Goal: Task Accomplishment & Management: Use online tool/utility

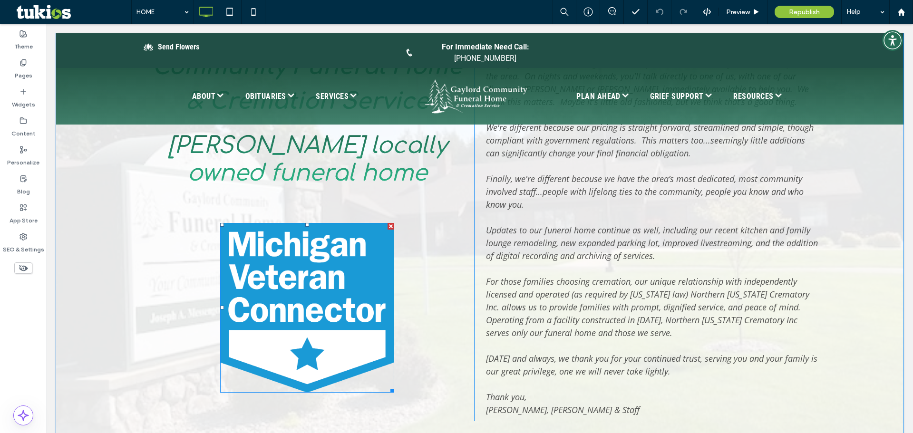
scroll to position [523, 0]
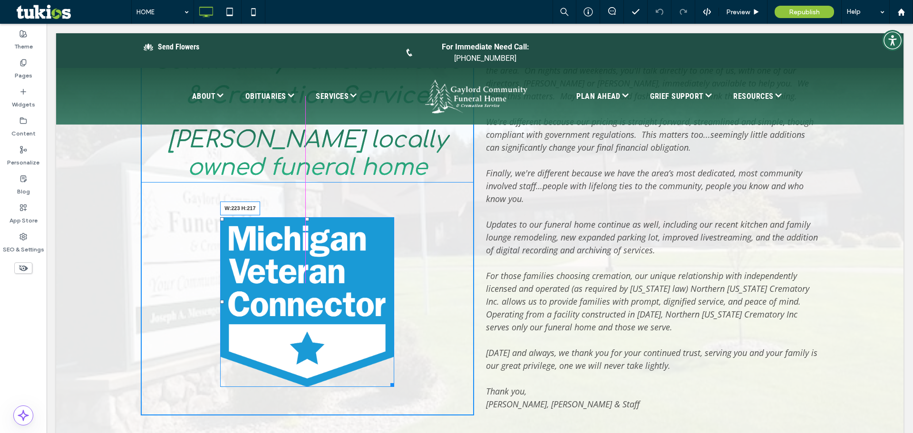
drag, startPoint x: 390, startPoint y: 385, endPoint x: 427, endPoint y: 377, distance: 37.5
click at [355, 344] on div "WELCOME TO LEARN MORE » [PERSON_NAME] Community Funeral Home & Cremation Servic…" at bounding box center [307, 181] width 333 height 469
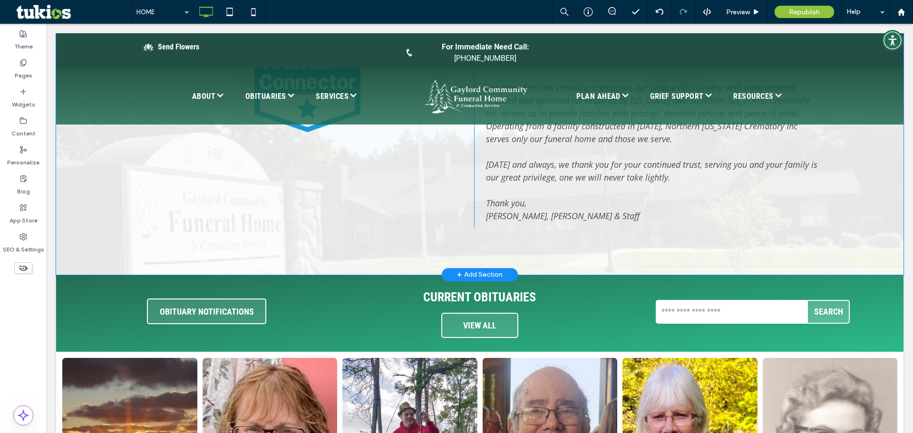
scroll to position [713, 0]
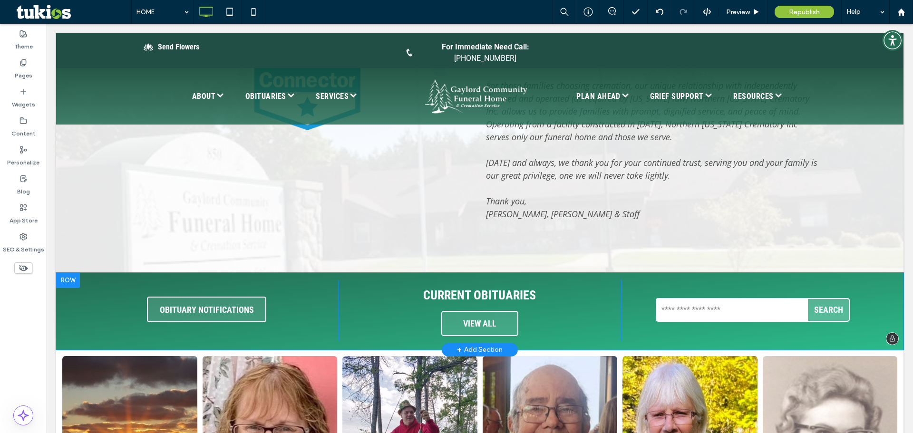
click at [64, 288] on div at bounding box center [68, 280] width 24 height 15
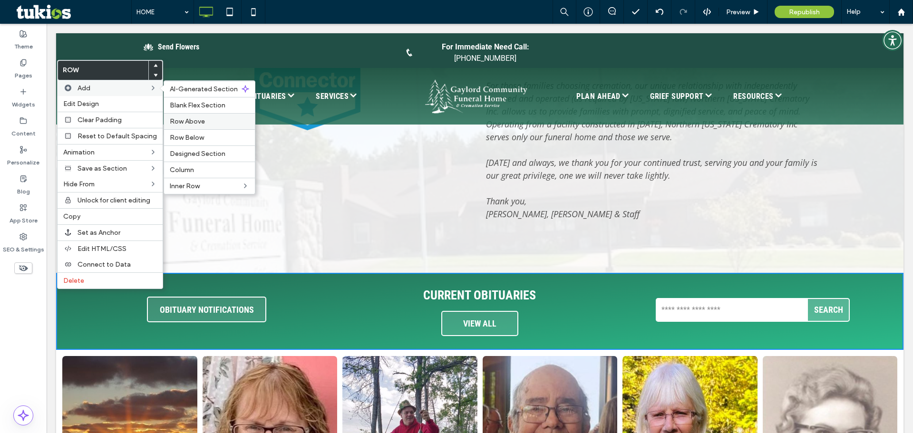
click at [204, 126] on div "Row Above" at bounding box center [209, 121] width 91 height 16
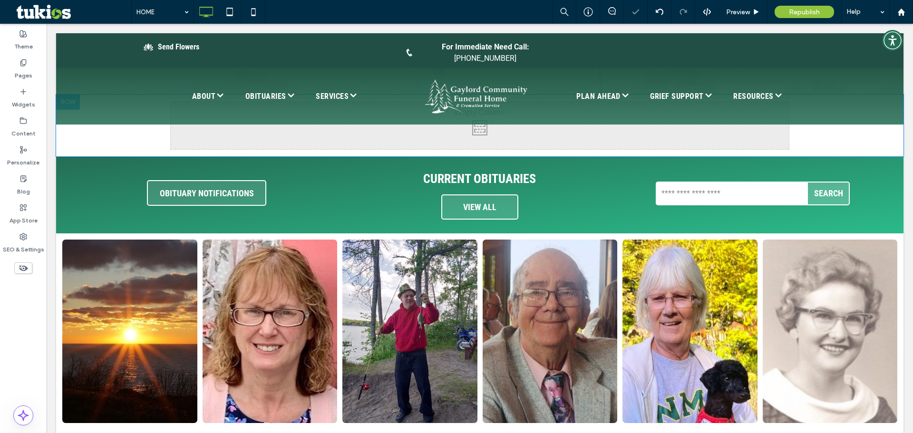
scroll to position [809, 0]
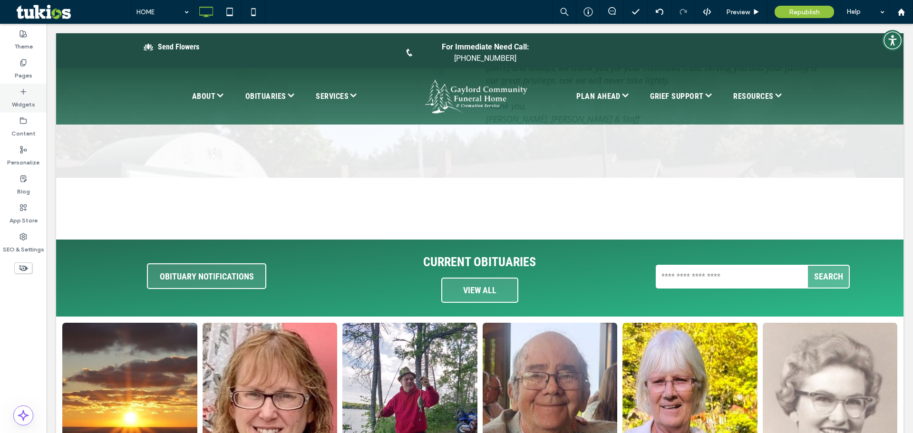
click at [30, 96] on label "Widgets" at bounding box center [23, 102] width 23 height 13
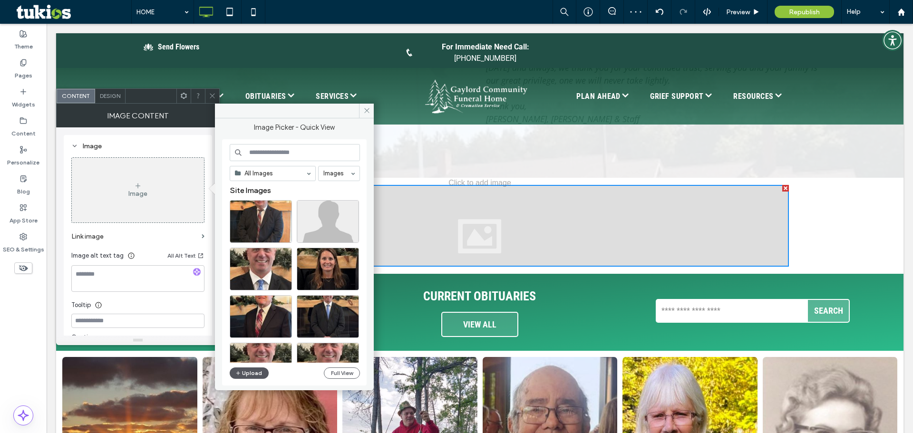
click at [245, 373] on button "Upload" at bounding box center [249, 373] width 39 height 11
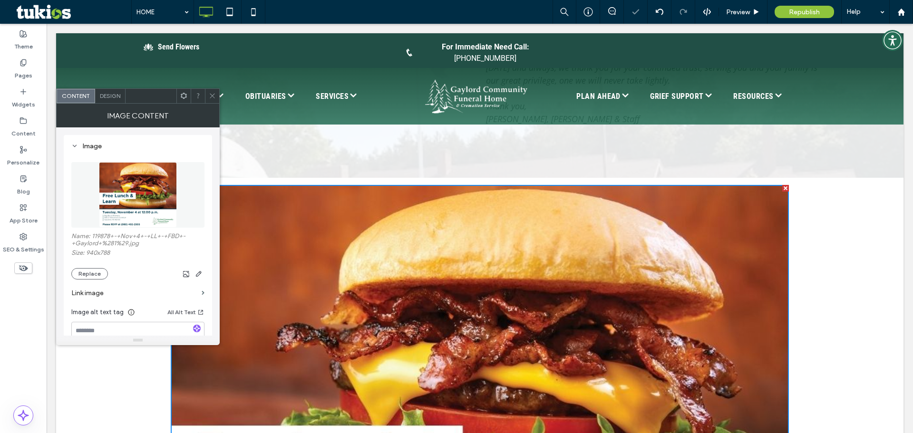
click at [215, 98] on icon at bounding box center [212, 95] width 7 height 7
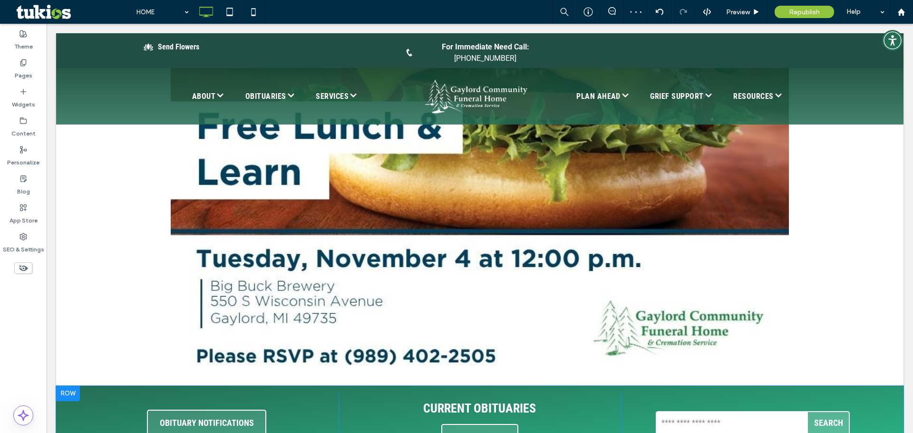
scroll to position [1237, 0]
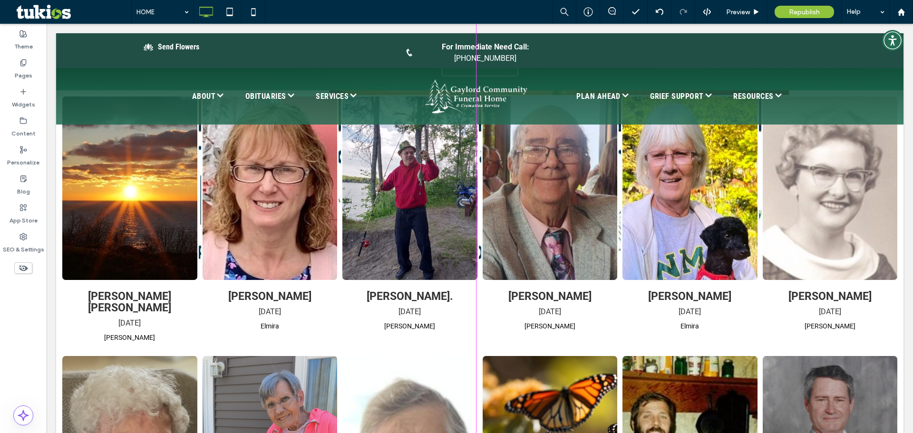
drag, startPoint x: 781, startPoint y: 288, endPoint x: 655, endPoint y: 200, distance: 153.8
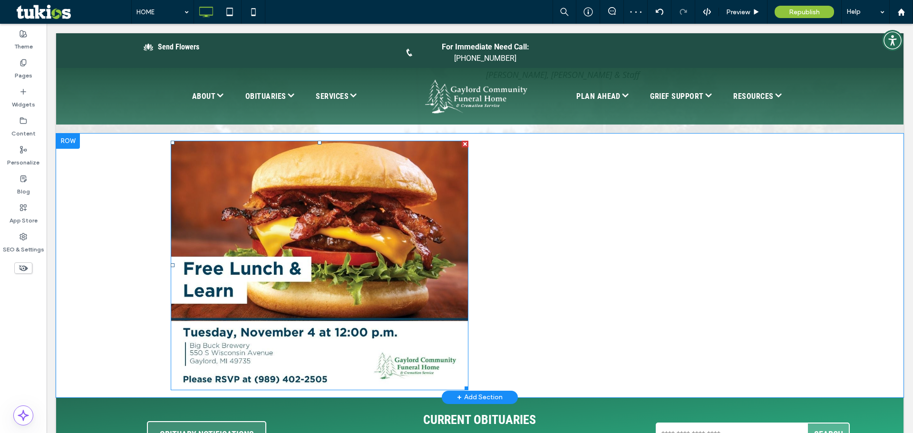
scroll to position [856, 0]
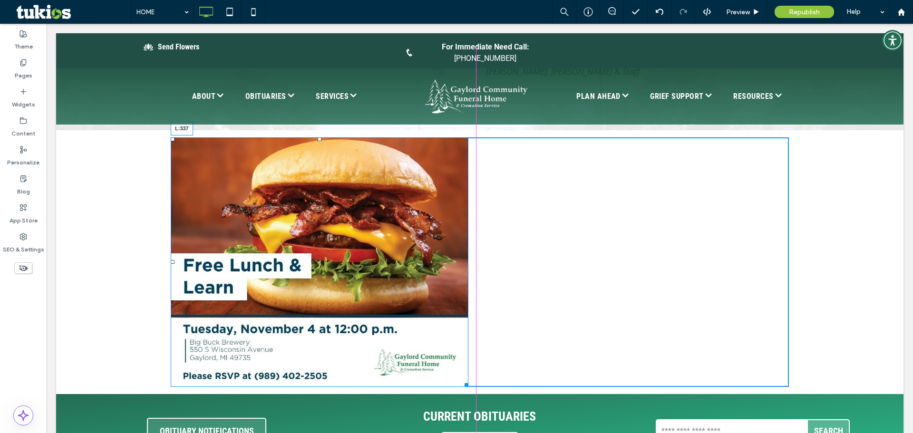
drag, startPoint x: 170, startPoint y: 278, endPoint x: 438, endPoint y: 322, distance: 271.4
click at [330, 265] on div "L:337" at bounding box center [320, 262] width 298 height 250
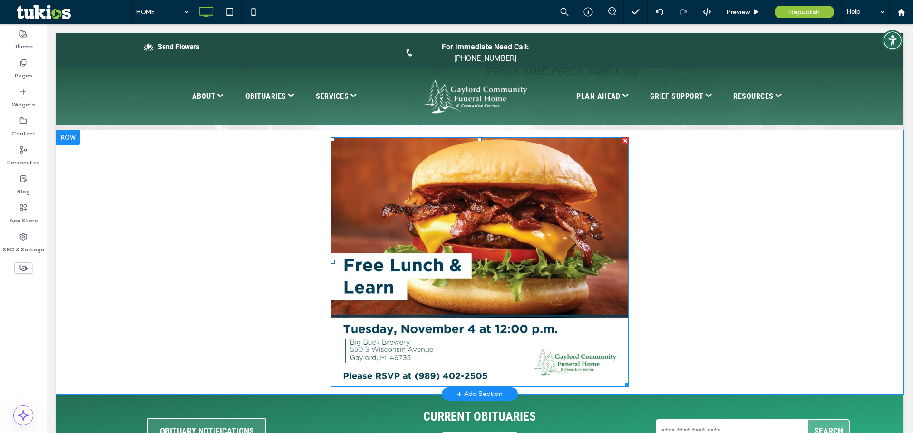
drag, startPoint x: 625, startPoint y: 401, endPoint x: 601, endPoint y: 369, distance: 40.4
click at [601, 369] on div "Click To Paste Click To Paste" at bounding box center [480, 262] width 618 height 250
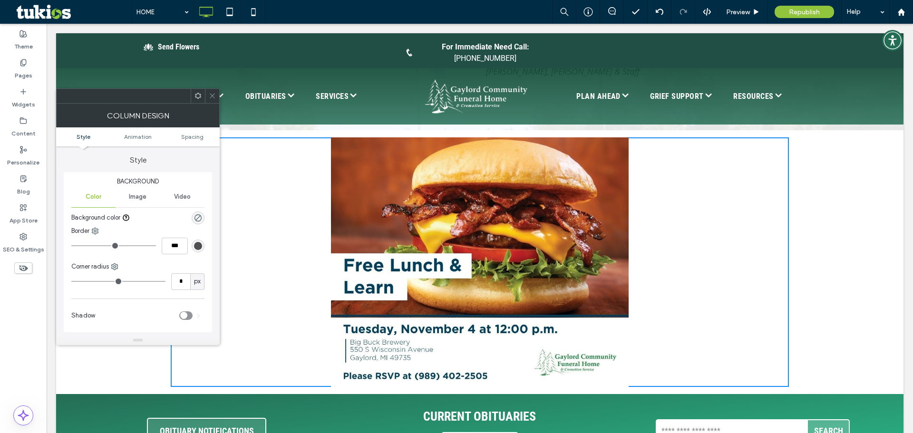
click at [576, 379] on img at bounding box center [480, 262] width 298 height 250
click at [209, 93] on icon at bounding box center [212, 95] width 7 height 7
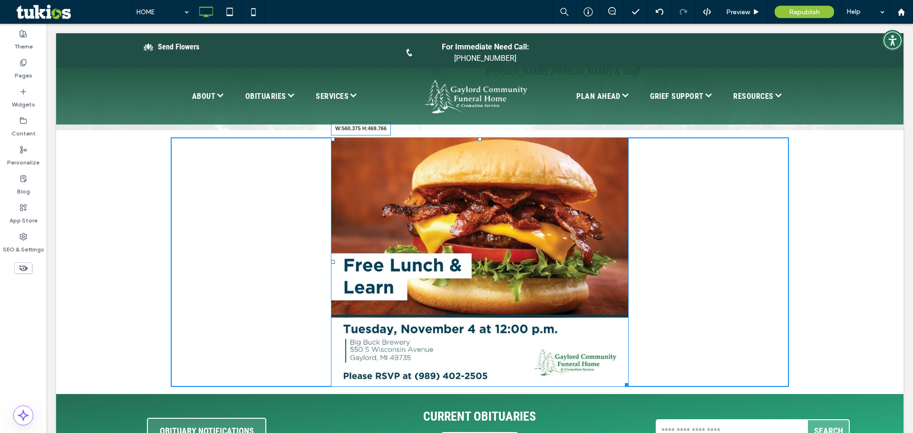
drag, startPoint x: 625, startPoint y: 402, endPoint x: 571, endPoint y: 368, distance: 63.9
click at [596, 376] on div "Click To Paste Click To Paste W:560.375 H:469.766" at bounding box center [480, 262] width 618 height 250
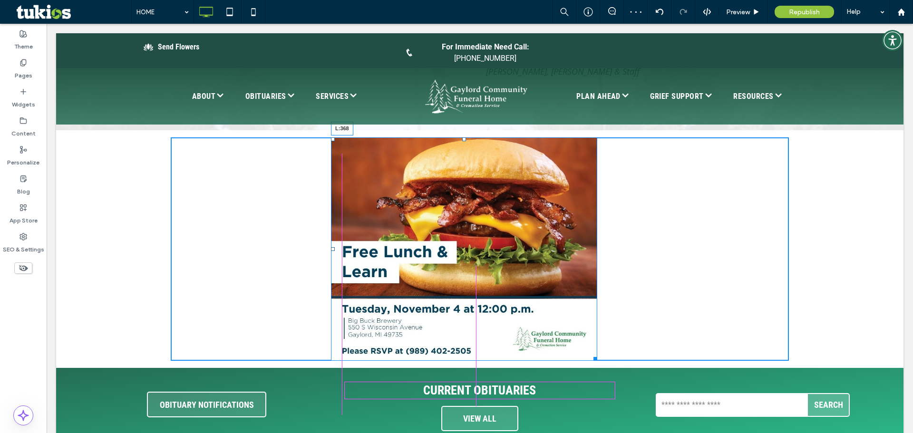
drag, startPoint x: 329, startPoint y: 264, endPoint x: 415, endPoint y: 298, distance: 92.5
click at [335, 251] on div at bounding box center [333, 249] width 4 height 4
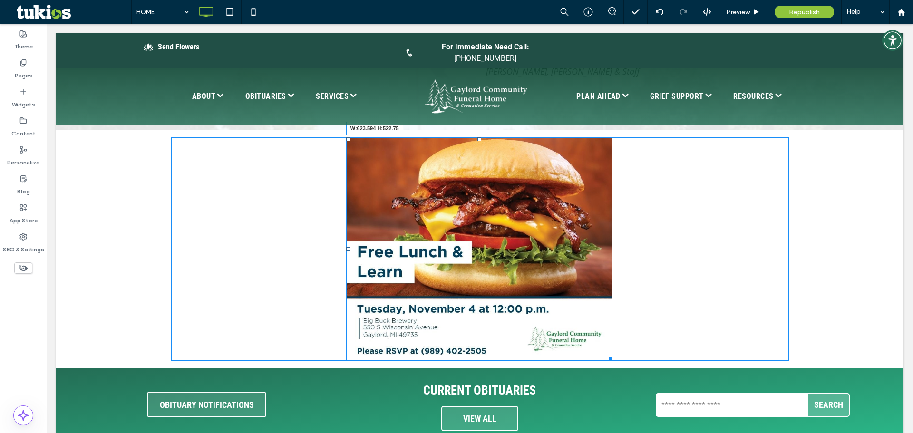
drag, startPoint x: 606, startPoint y: 373, endPoint x: 663, endPoint y: 419, distance: 73.1
click at [613, 361] on div "W:623.594 H:522.75" at bounding box center [479, 249] width 266 height 224
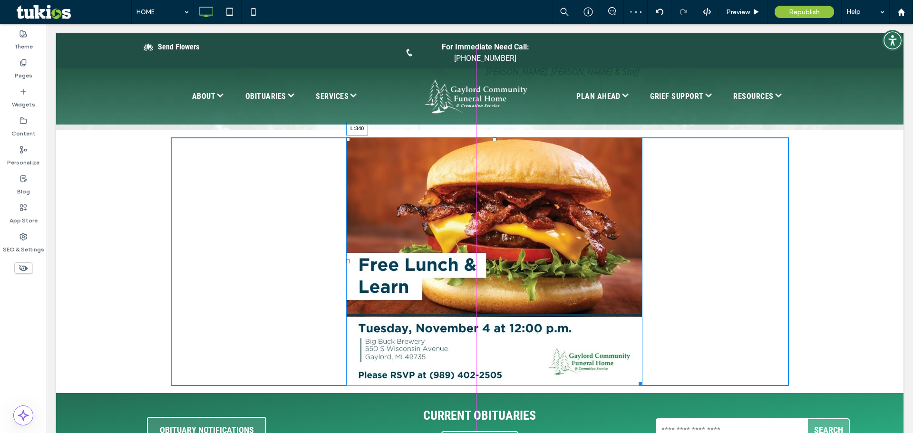
drag, startPoint x: 343, startPoint y: 279, endPoint x: 330, endPoint y: 280, distance: 13.4
click at [346, 264] on div at bounding box center [348, 262] width 4 height 4
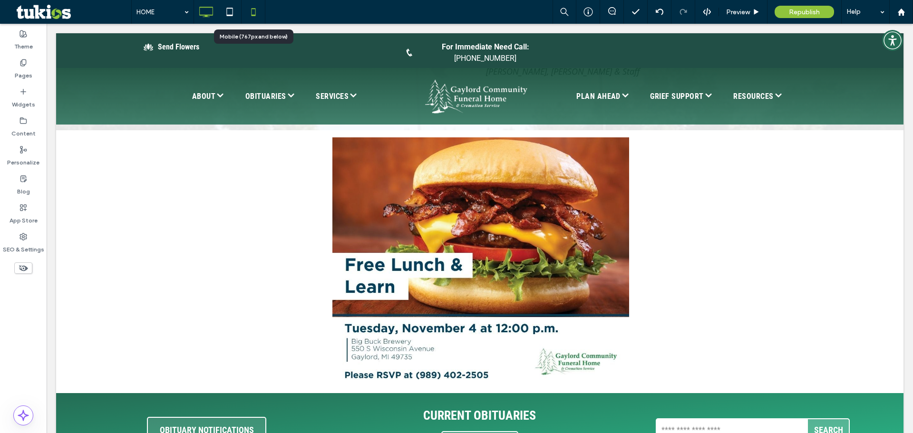
click at [250, 11] on icon at bounding box center [253, 11] width 19 height 19
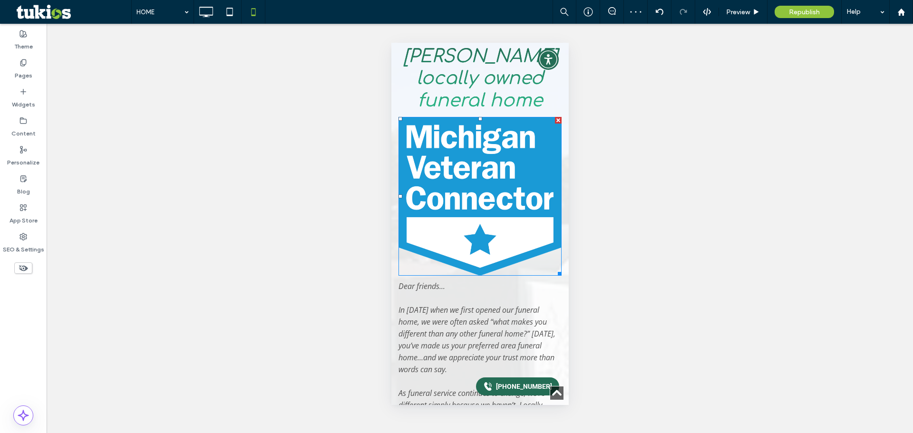
scroll to position [333, 0]
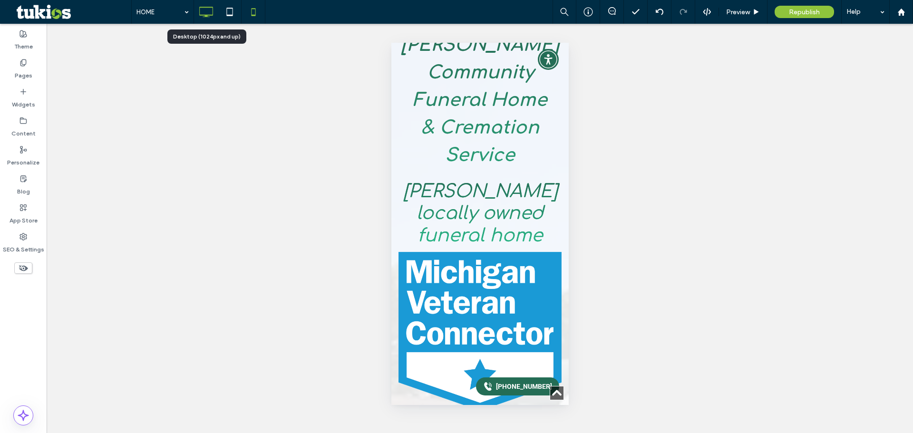
click at [210, 15] on use at bounding box center [207, 12] width 14 height 10
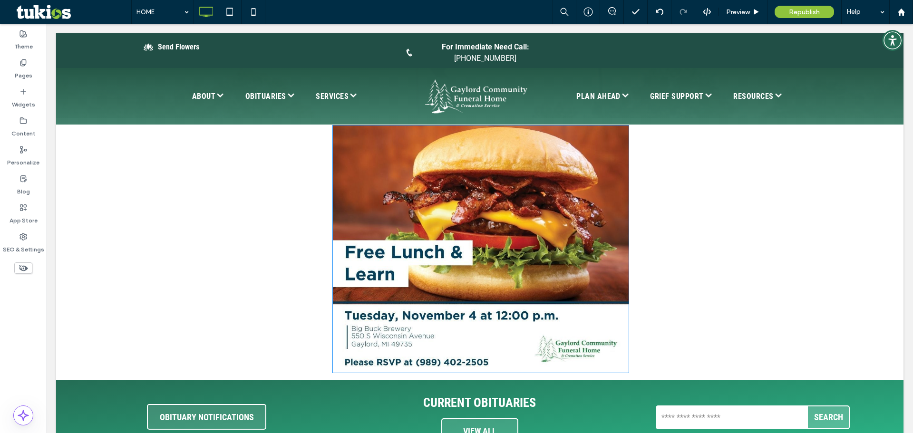
scroll to position [904, 0]
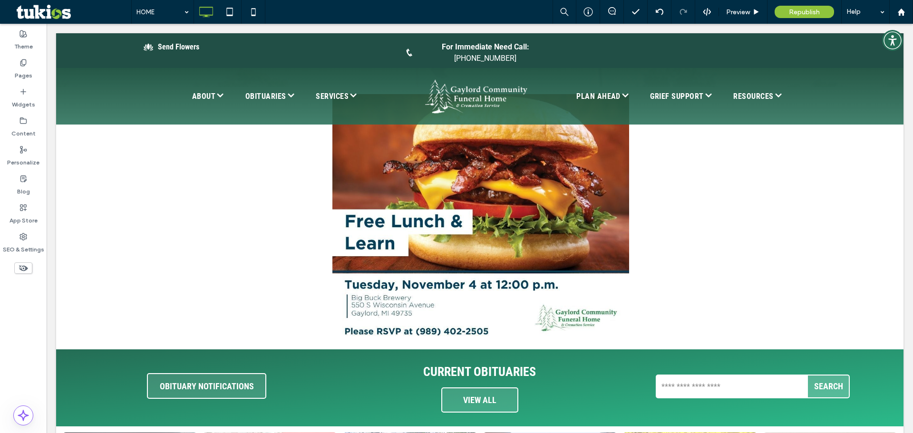
click at [800, 11] on span "Republish" at bounding box center [804, 12] width 31 height 8
